Goal: Navigation & Orientation: Find specific page/section

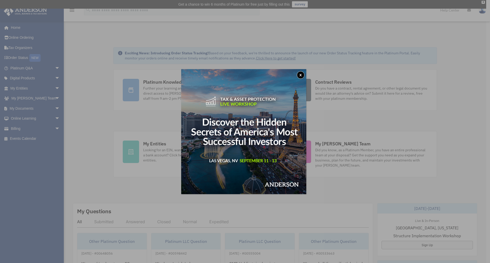
click at [300, 74] on button "x" at bounding box center [301, 75] width 8 height 8
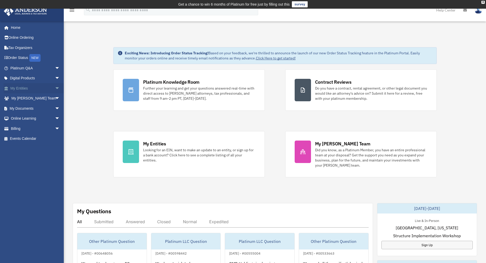
click at [22, 89] on link "My Entities arrow_drop_down" at bounding box center [36, 88] width 64 height 10
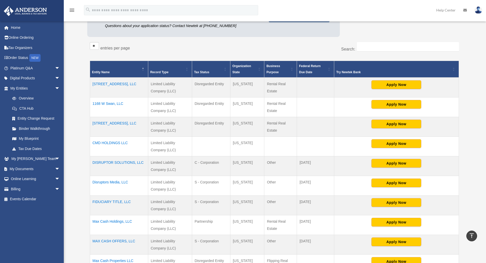
scroll to position [156, 0]
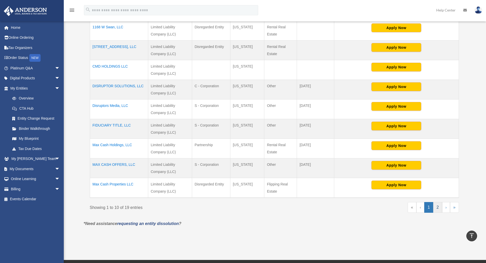
click at [438, 208] on link "2" at bounding box center [437, 207] width 9 height 11
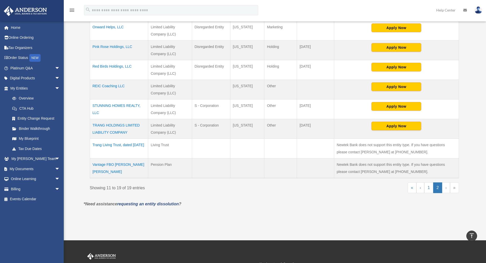
click at [112, 46] on td "Pink Rose Holdings, LLC" at bounding box center [119, 51] width 58 height 20
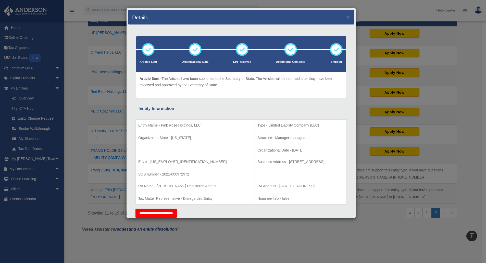
scroll to position [131, 0]
